Goal: Answer question/provide support

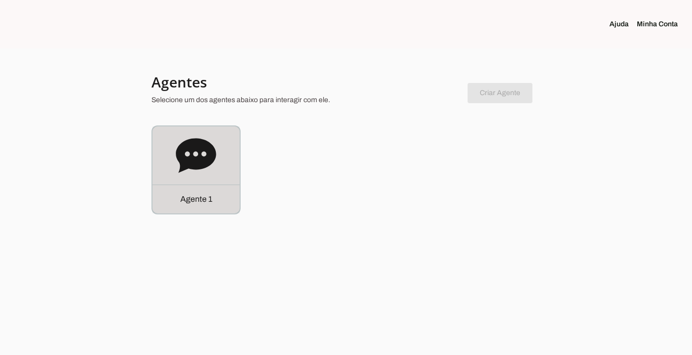
click at [197, 204] on p "Agente 1" at bounding box center [196, 199] width 32 height 12
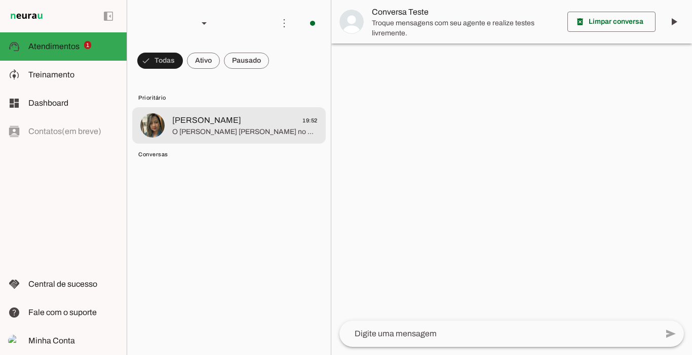
click at [208, 125] on span "[PERSON_NAME] 19:52" at bounding box center [244, 120] width 145 height 13
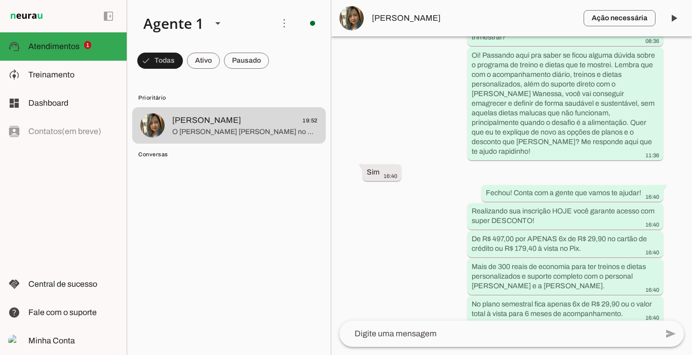
scroll to position [1993, 0]
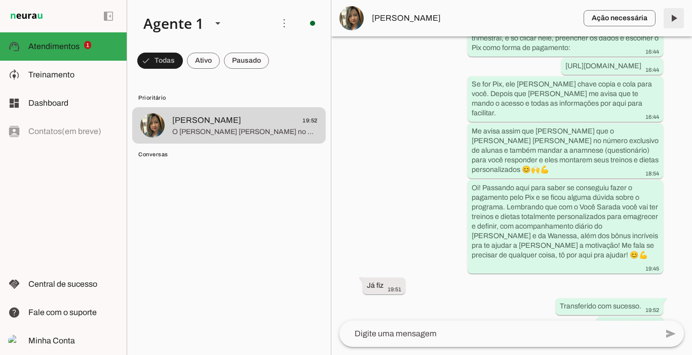
click at [676, 19] on span at bounding box center [673, 18] width 24 height 24
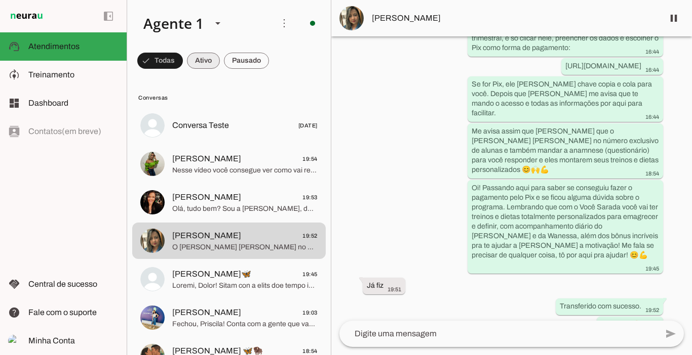
click at [202, 60] on span at bounding box center [203, 61] width 33 height 24
click at [668, 17] on span at bounding box center [673, 18] width 24 height 24
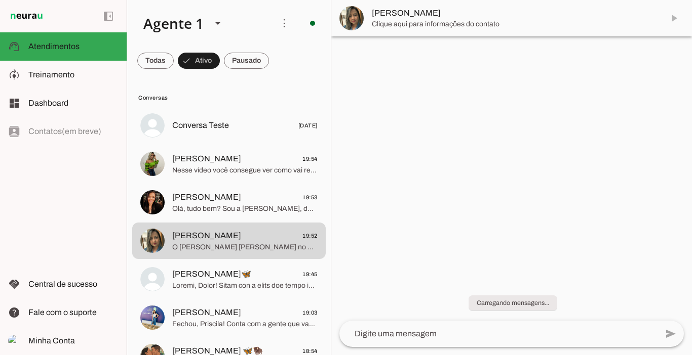
scroll to position [0, 0]
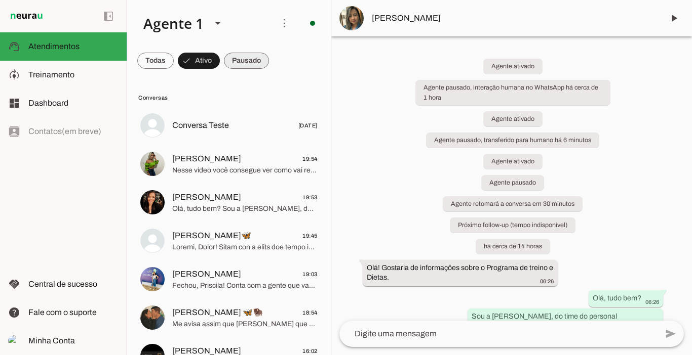
click at [260, 61] on span at bounding box center [246, 61] width 45 height 24
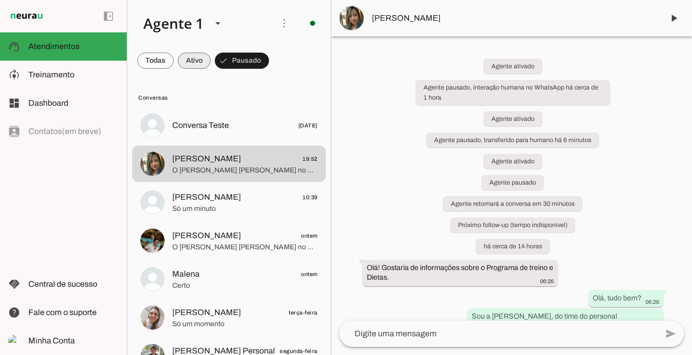
click at [190, 60] on span at bounding box center [194, 61] width 33 height 24
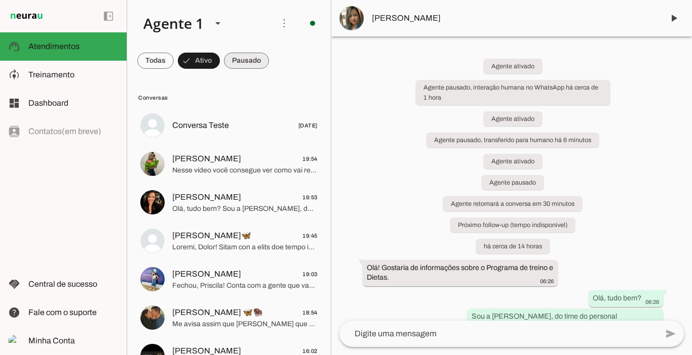
click at [255, 58] on span at bounding box center [246, 61] width 45 height 24
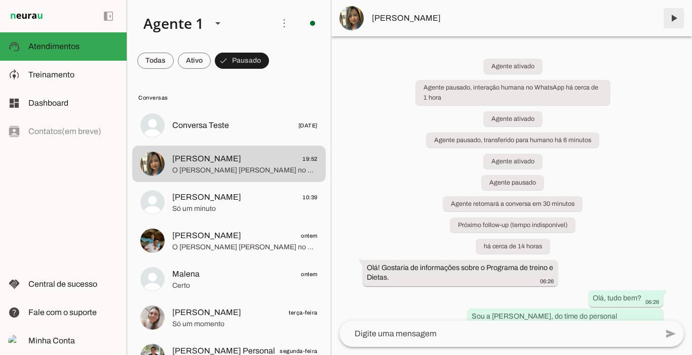
click at [671, 15] on span at bounding box center [673, 18] width 24 height 24
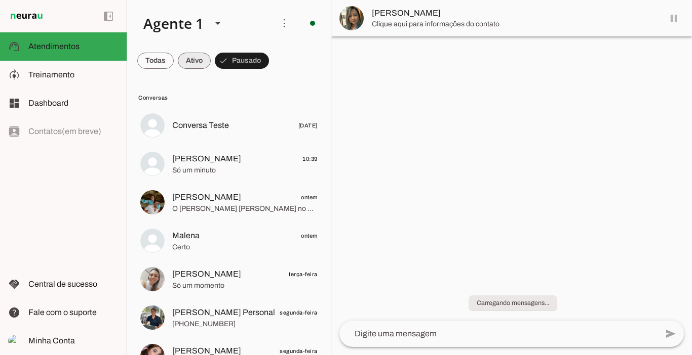
click at [190, 59] on span at bounding box center [194, 61] width 33 height 24
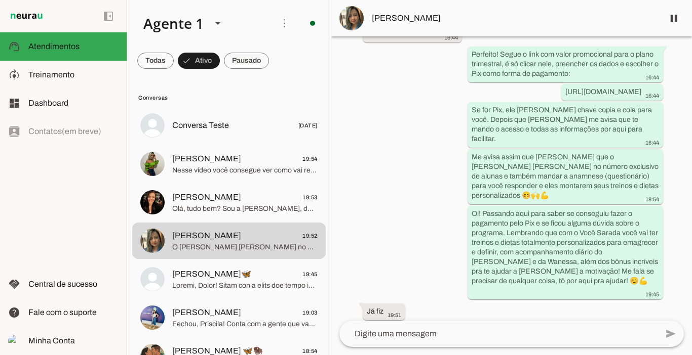
scroll to position [2035, 0]
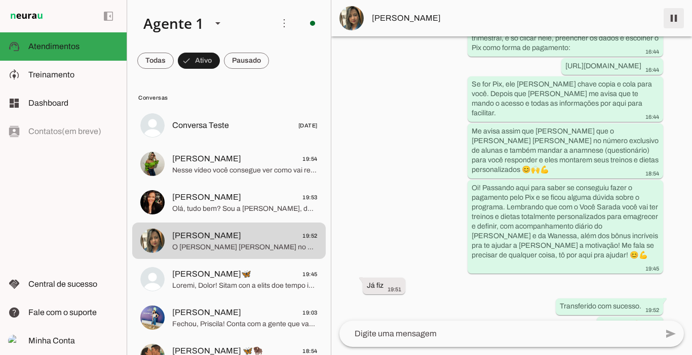
click at [669, 22] on span at bounding box center [673, 18] width 24 height 24
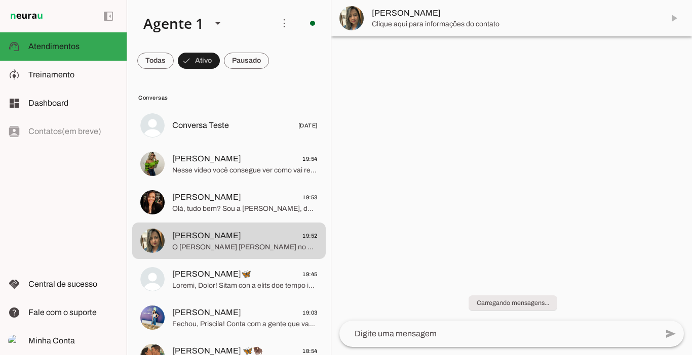
scroll to position [0, 0]
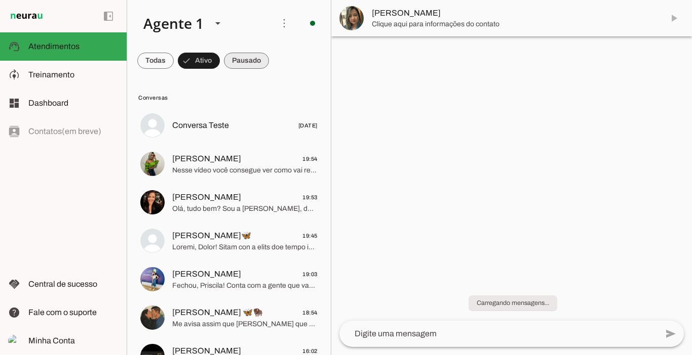
click at [244, 59] on span at bounding box center [246, 61] width 45 height 24
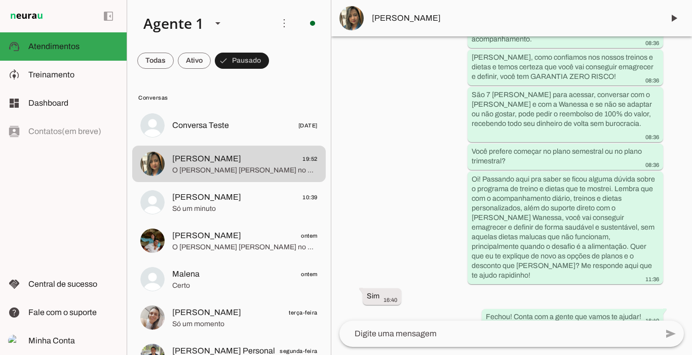
scroll to position [2078, 0]
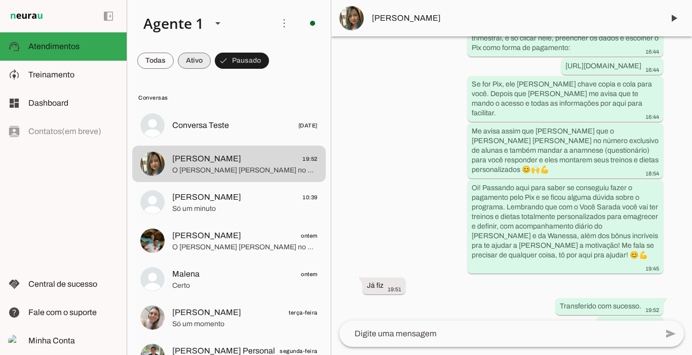
click at [184, 60] on span at bounding box center [194, 61] width 33 height 24
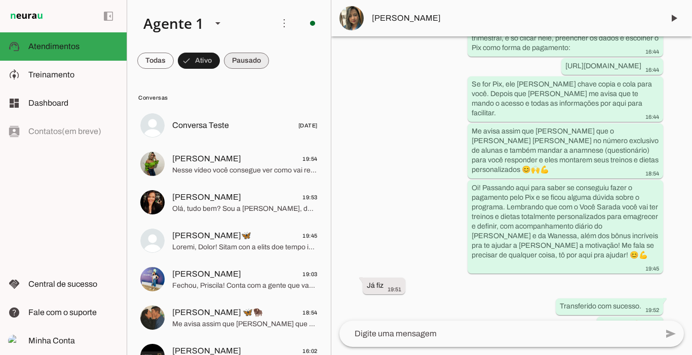
click at [242, 64] on span at bounding box center [246, 61] width 45 height 24
